Goal: Information Seeking & Learning: Learn about a topic

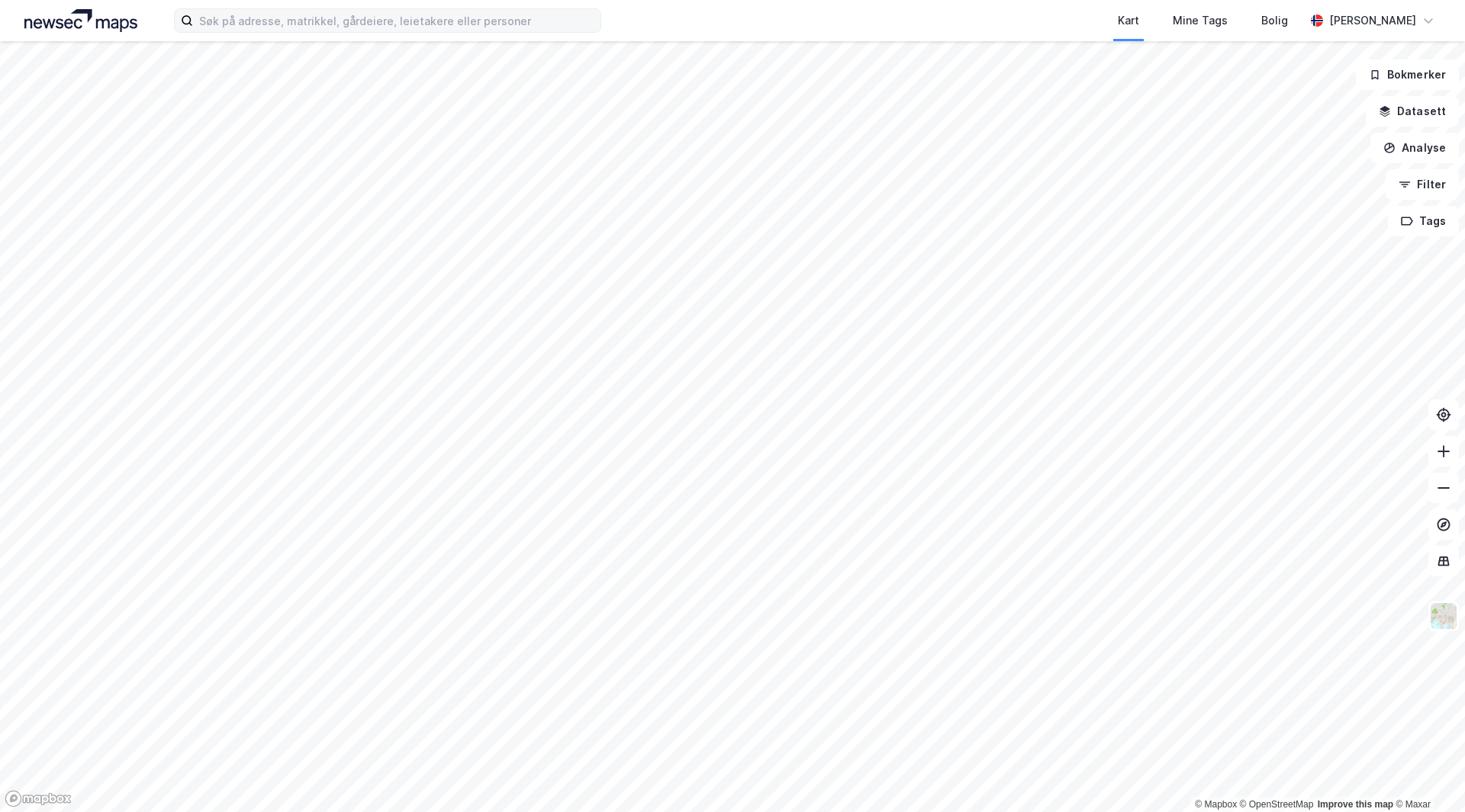
drag, startPoint x: 383, startPoint y: 32, endPoint x: 388, endPoint y: 25, distance: 8.6
click at [383, 32] on label at bounding box center [387, 21] width 427 height 24
click at [383, 32] on input at bounding box center [396, 21] width 408 height 23
click at [388, 25] on input at bounding box center [396, 21] width 408 height 23
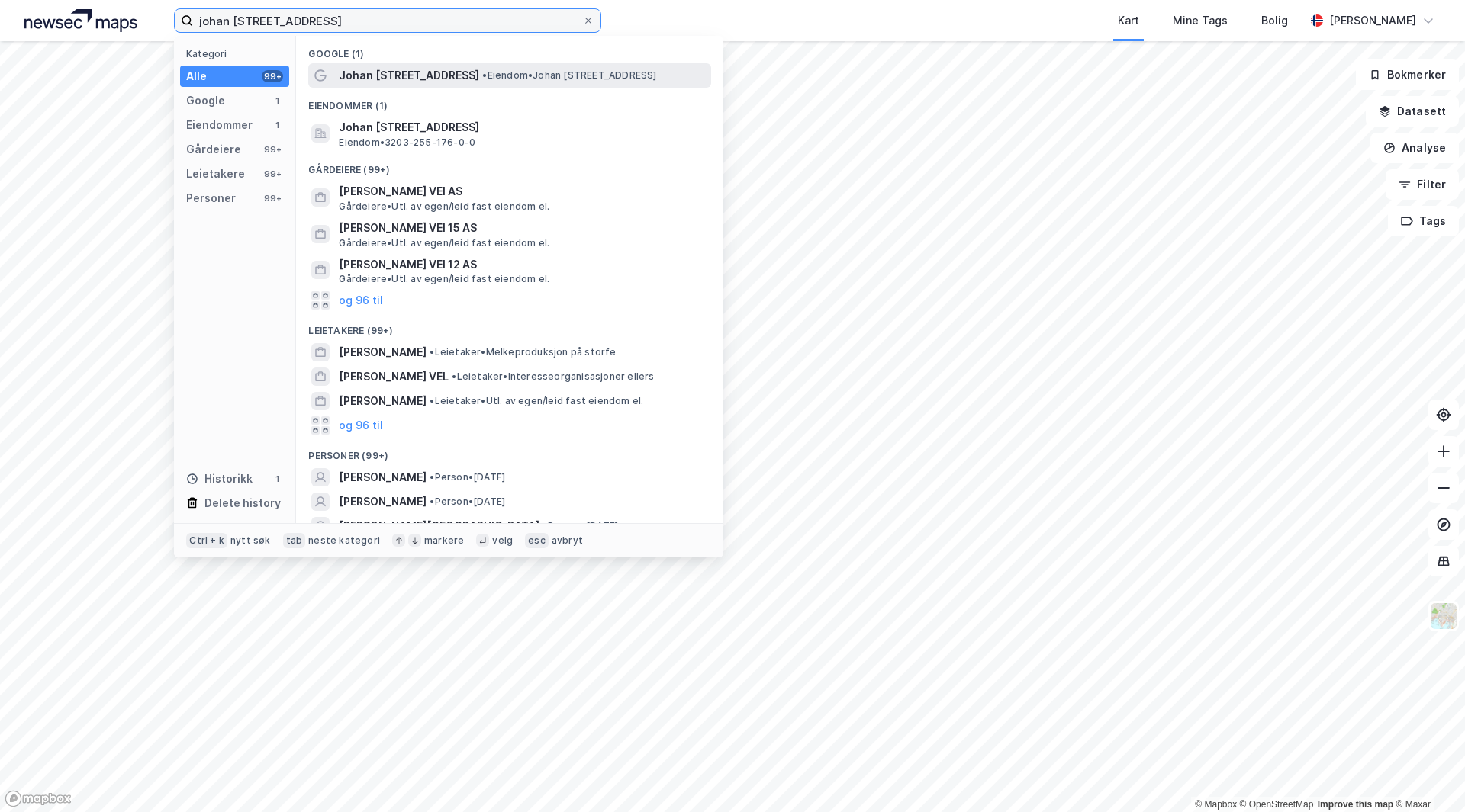
type input "johan [STREET_ADDRESS]"
click at [431, 75] on span "Johan [STREET_ADDRESS]" at bounding box center [408, 76] width 141 height 19
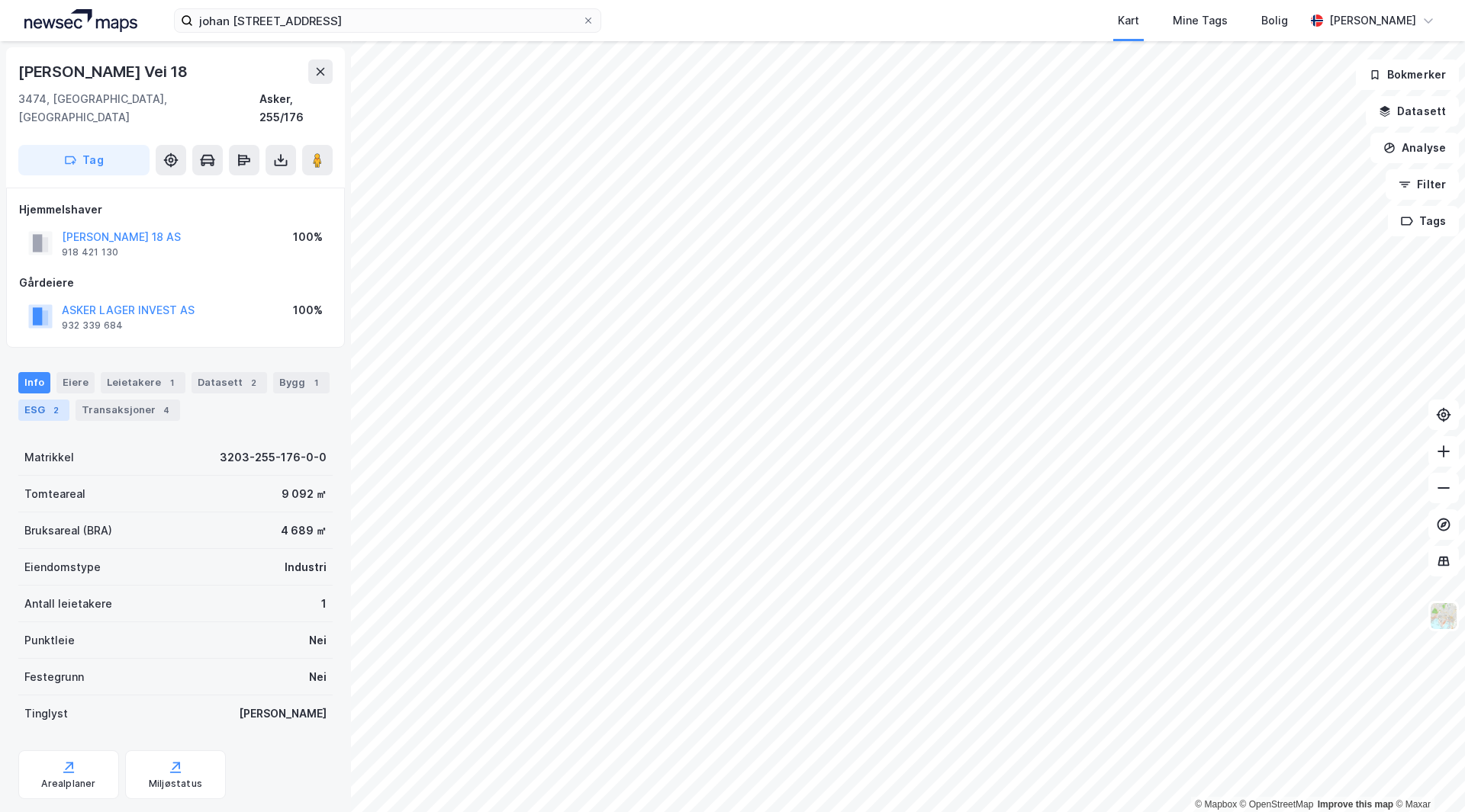
click at [49, 403] on div "2" at bounding box center [56, 410] width 15 height 15
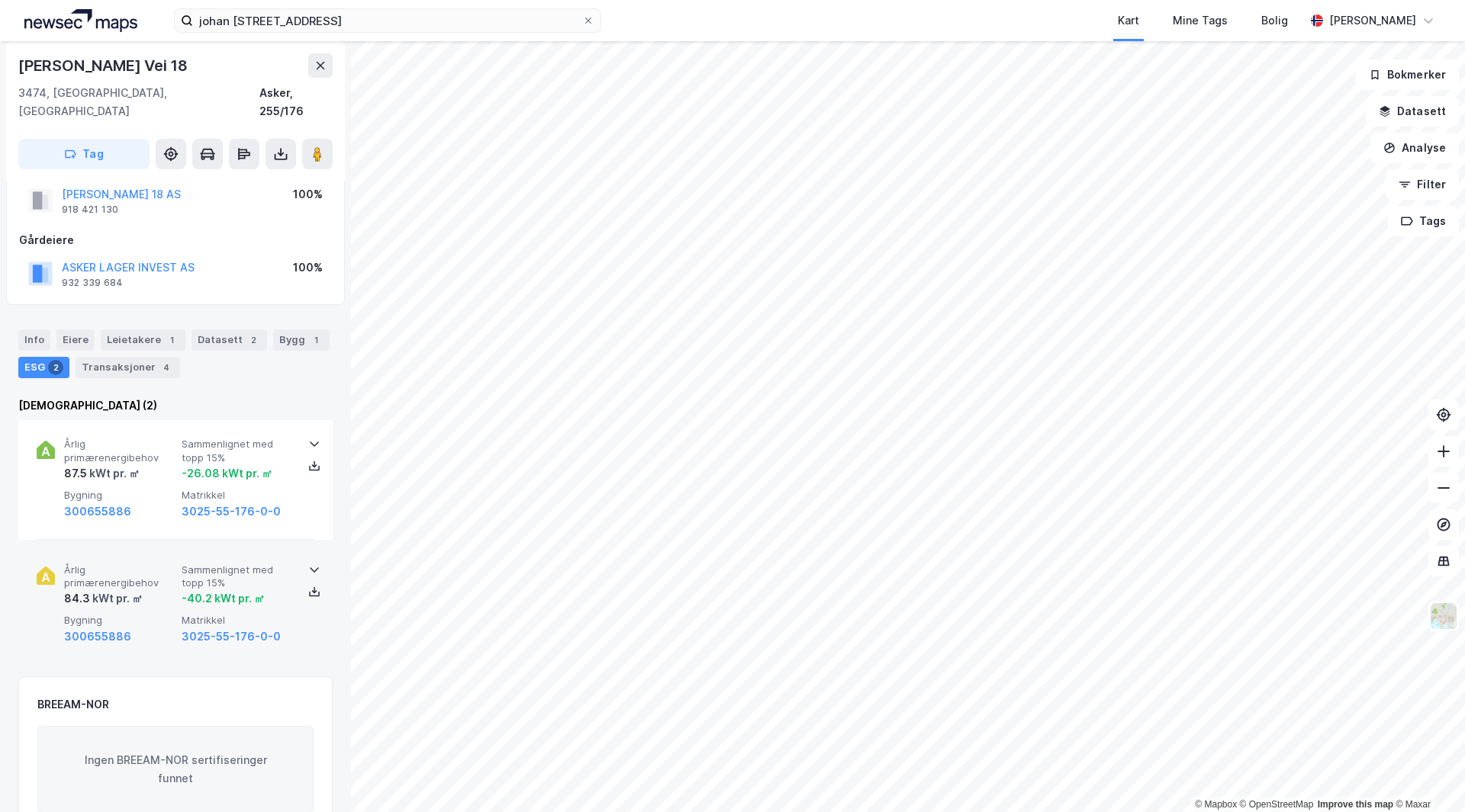
scroll to position [1, 0]
